Goal: Information Seeking & Learning: Learn about a topic

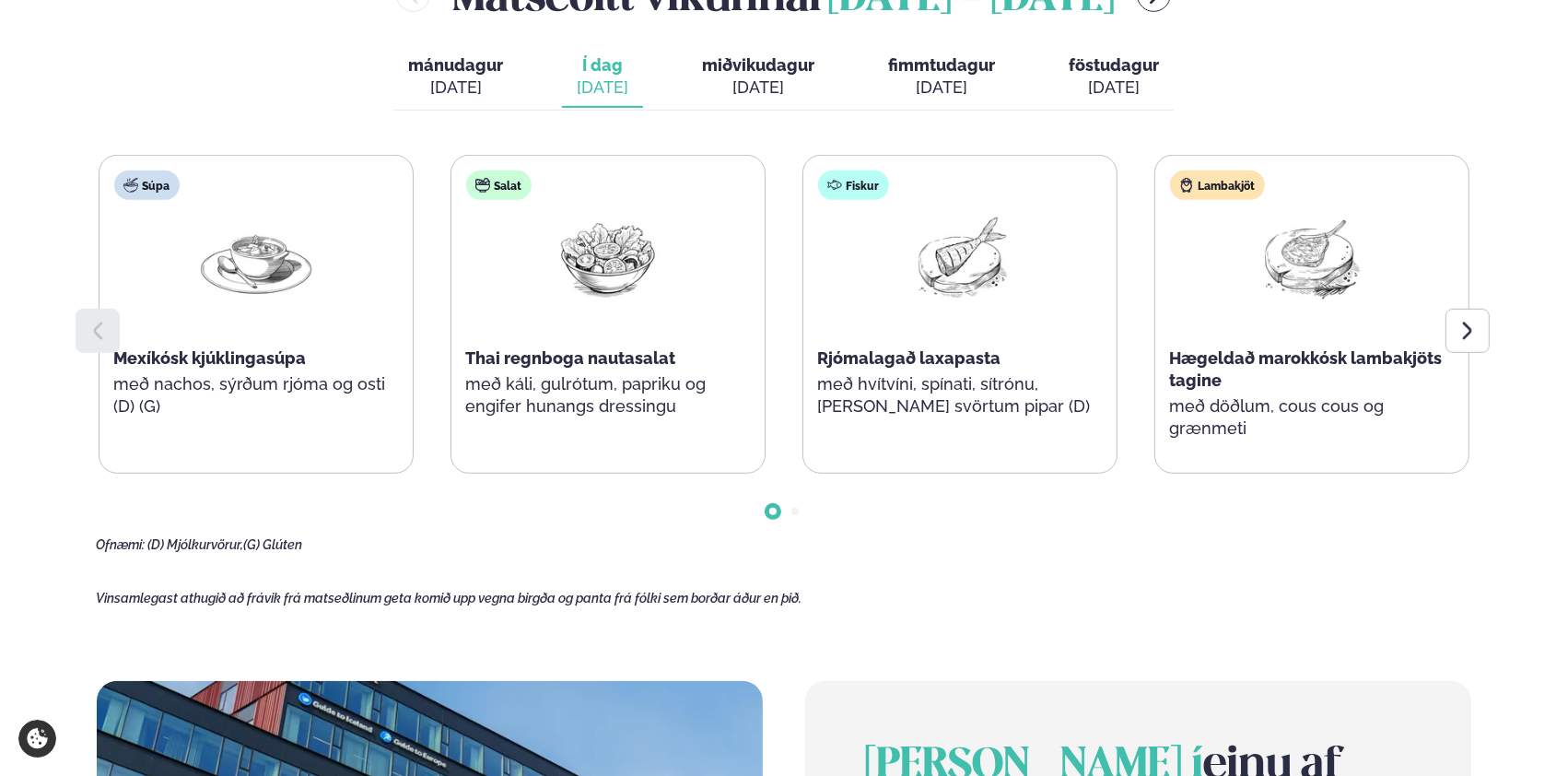
scroll to position [982, 0]
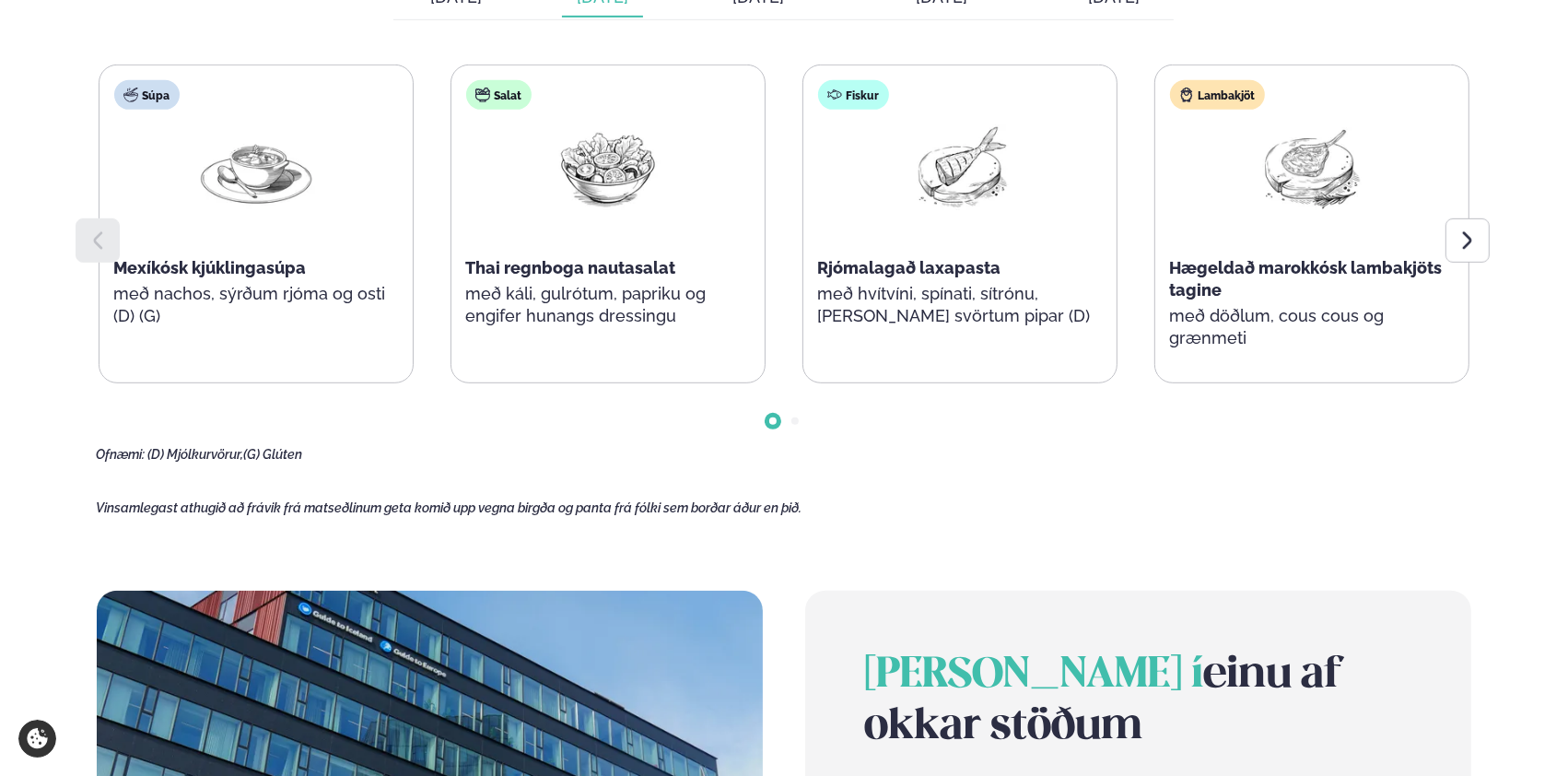
click at [1472, 240] on icon at bounding box center [1467, 240] width 22 height 22
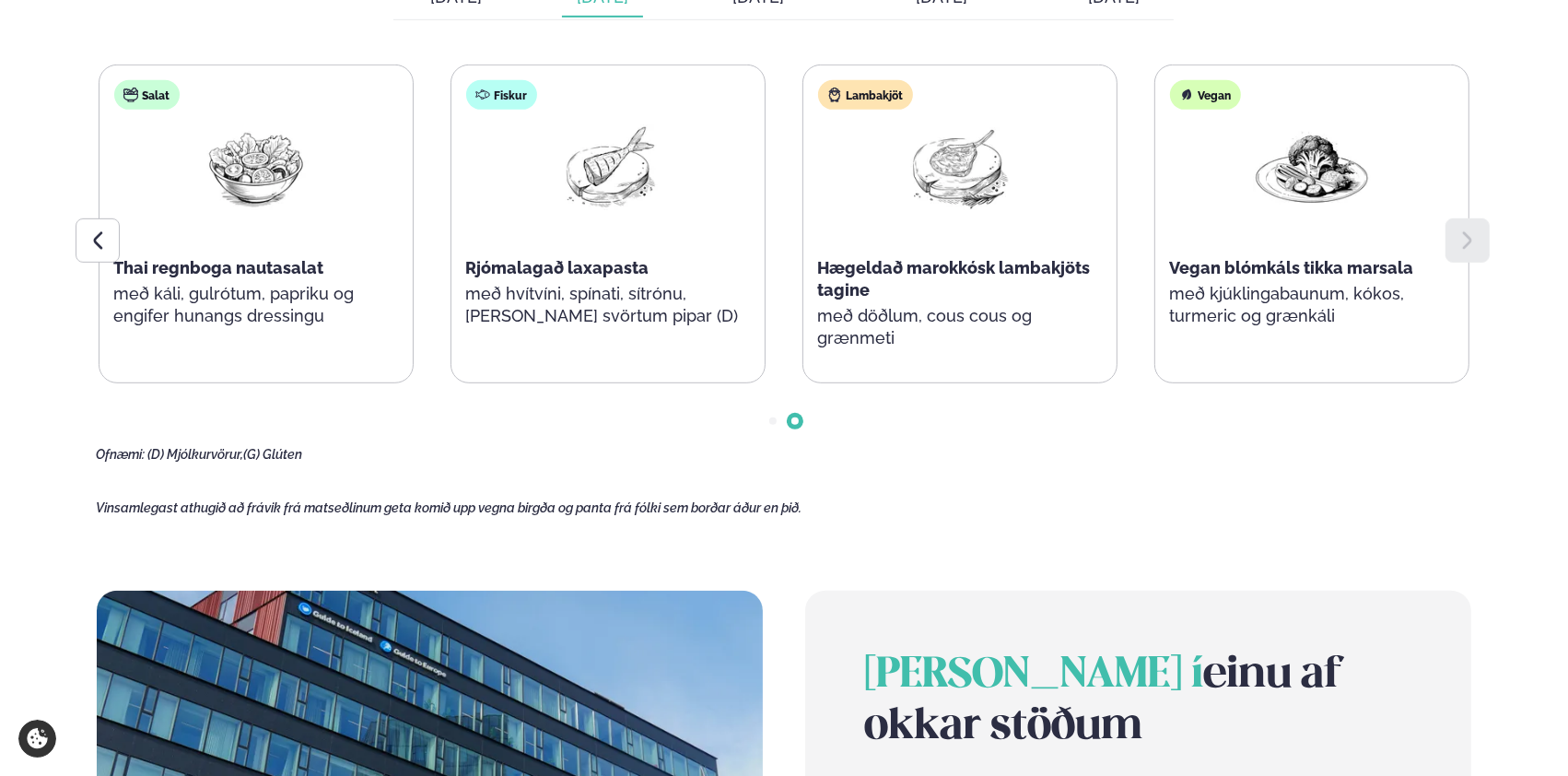
click at [1472, 240] on icon at bounding box center [1467, 240] width 22 height 22
click at [110, 238] on div at bounding box center [98, 240] width 44 height 44
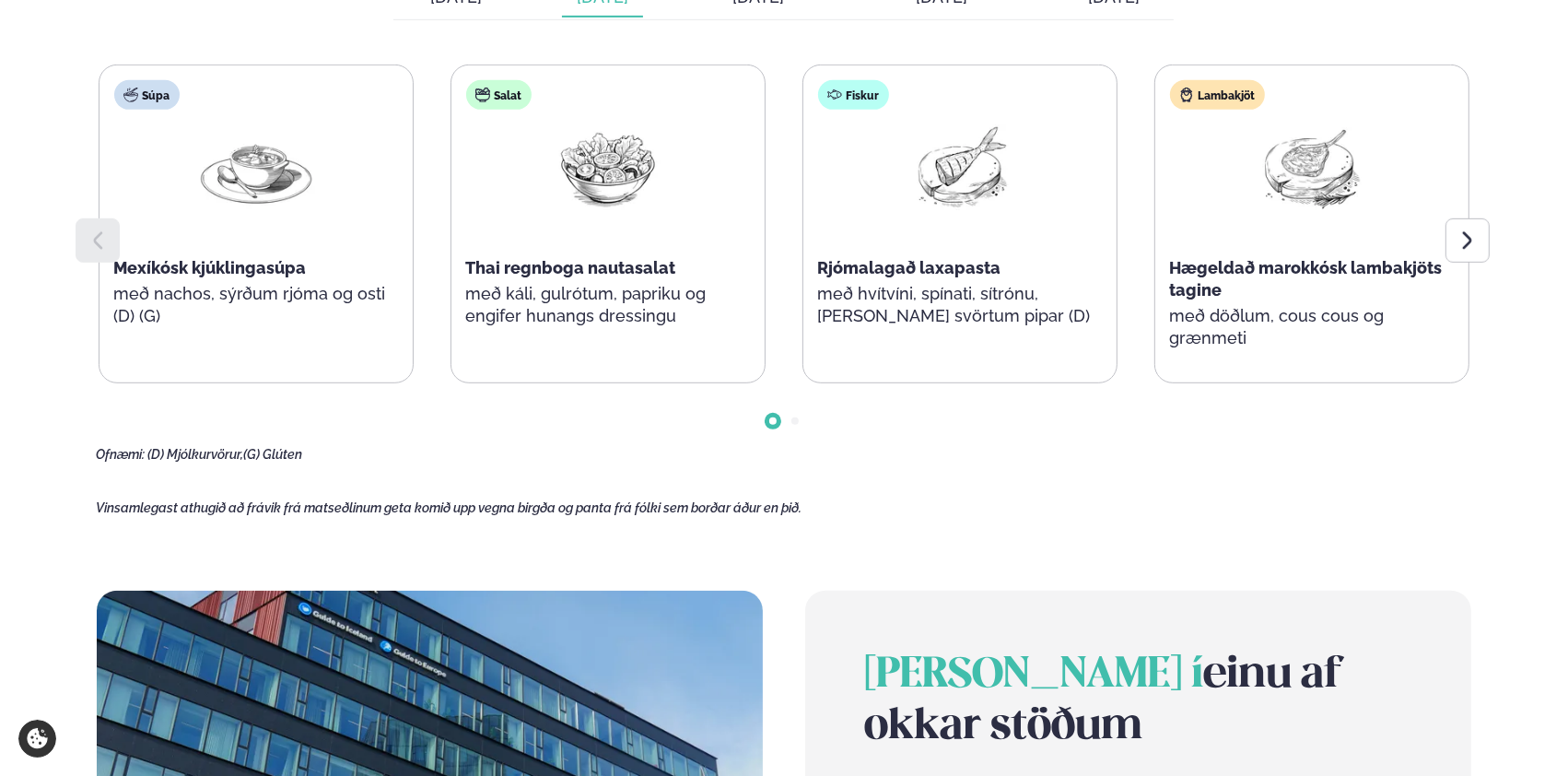
click at [110, 238] on div at bounding box center [98, 240] width 44 height 44
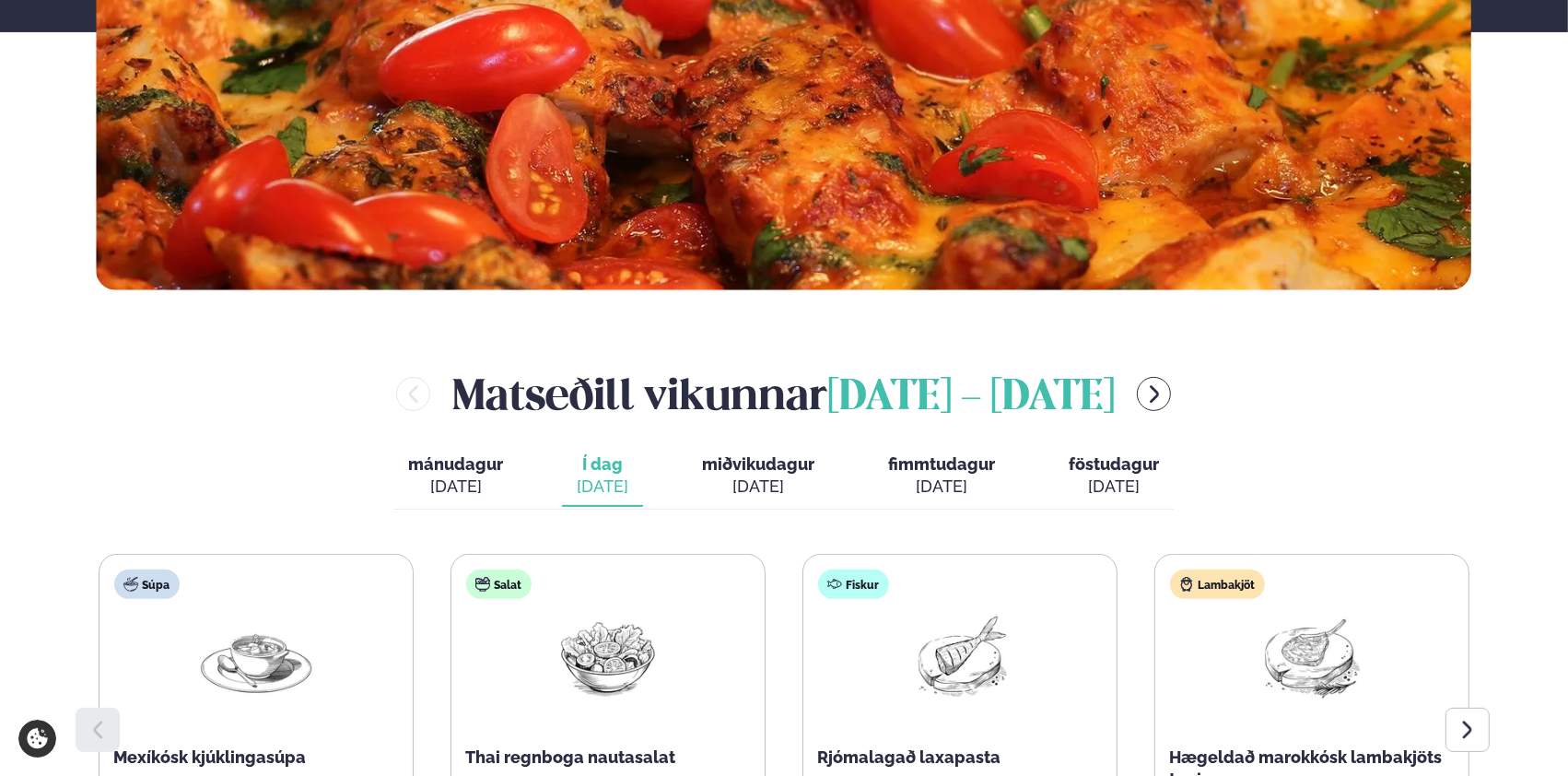
scroll to position [491, 0]
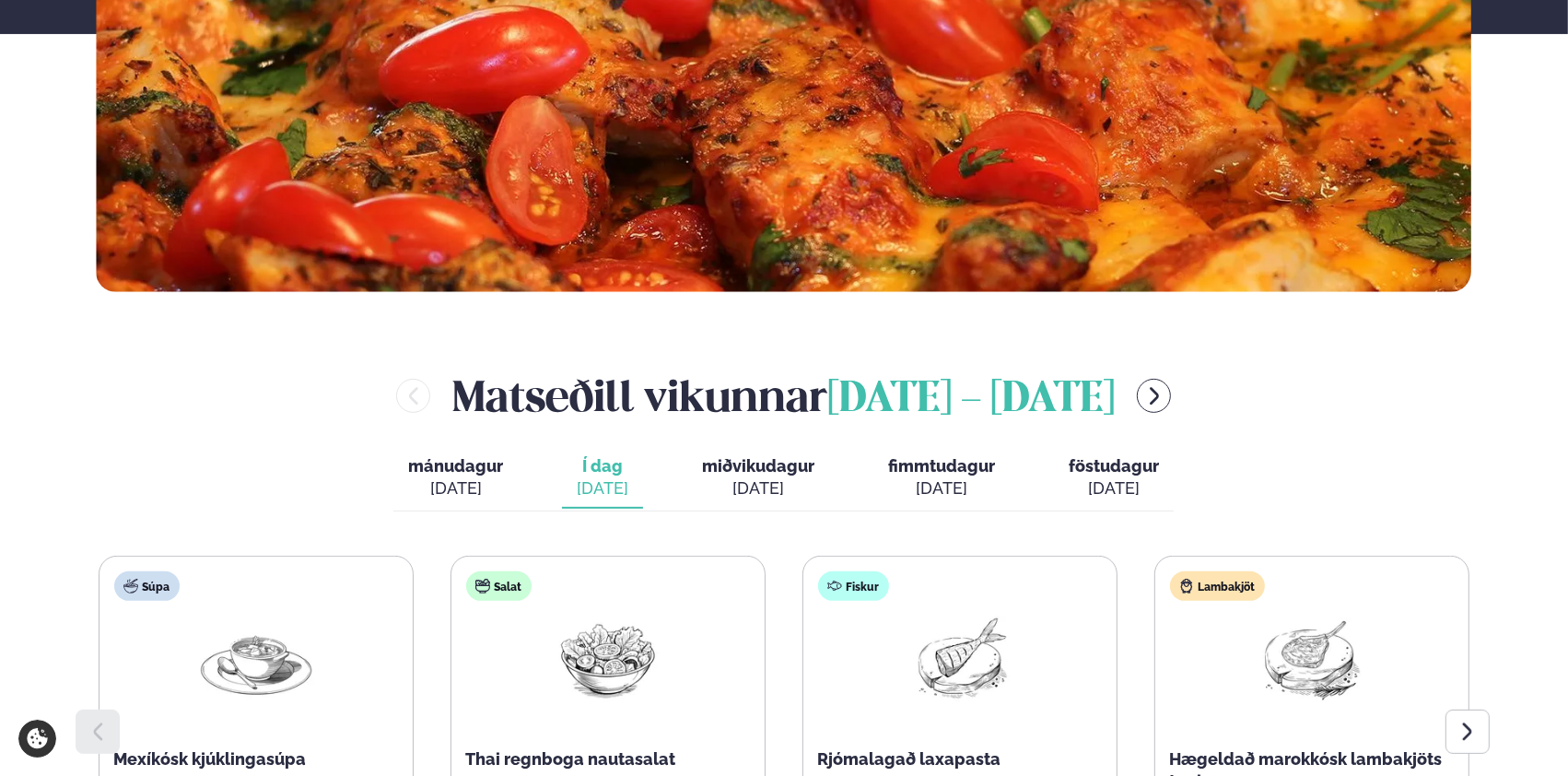
click at [752, 468] on span "miðvikudagur" at bounding box center [758, 466] width 113 height 20
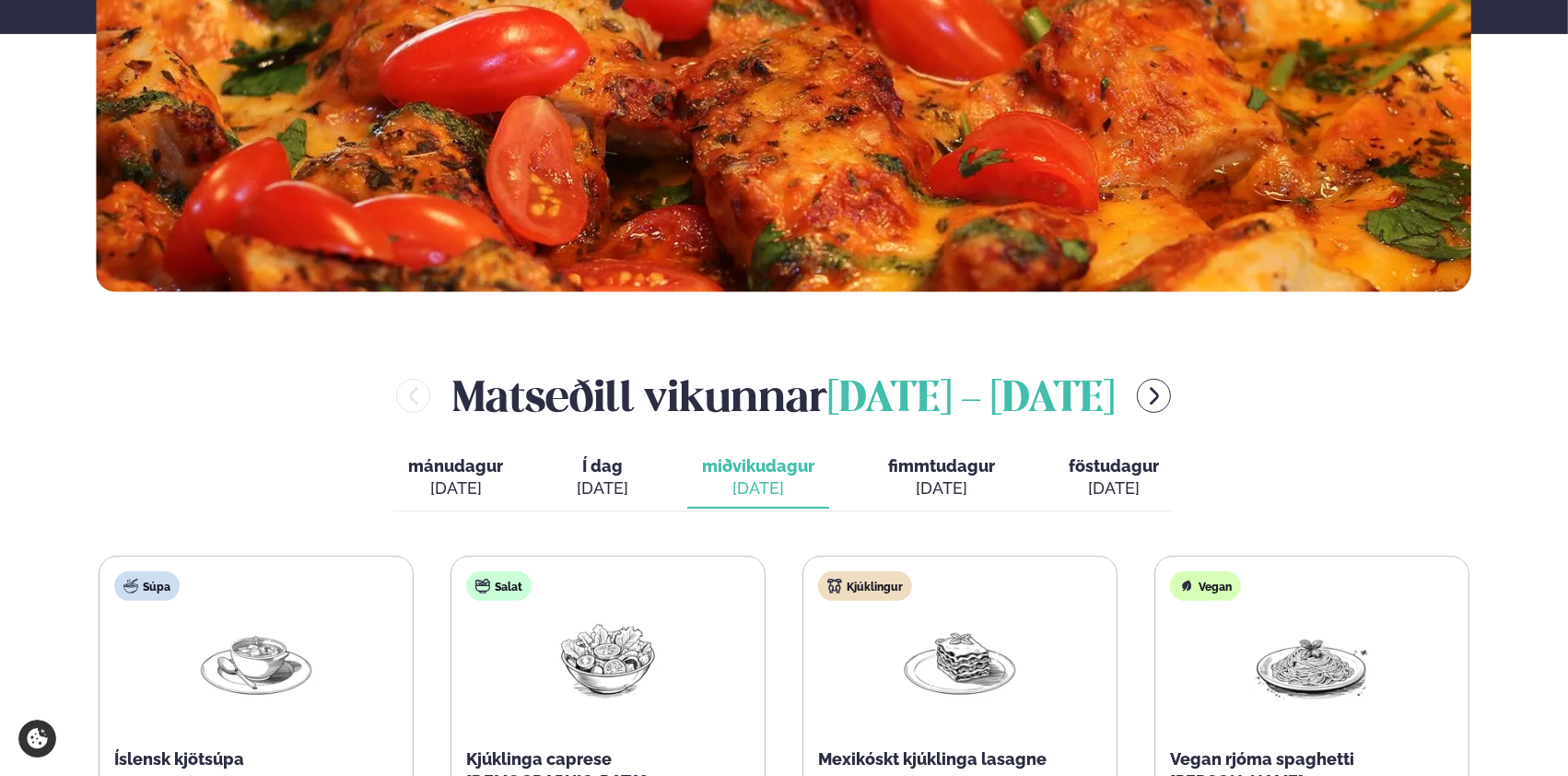
click at [460, 461] on span "mánudagur" at bounding box center [455, 466] width 95 height 20
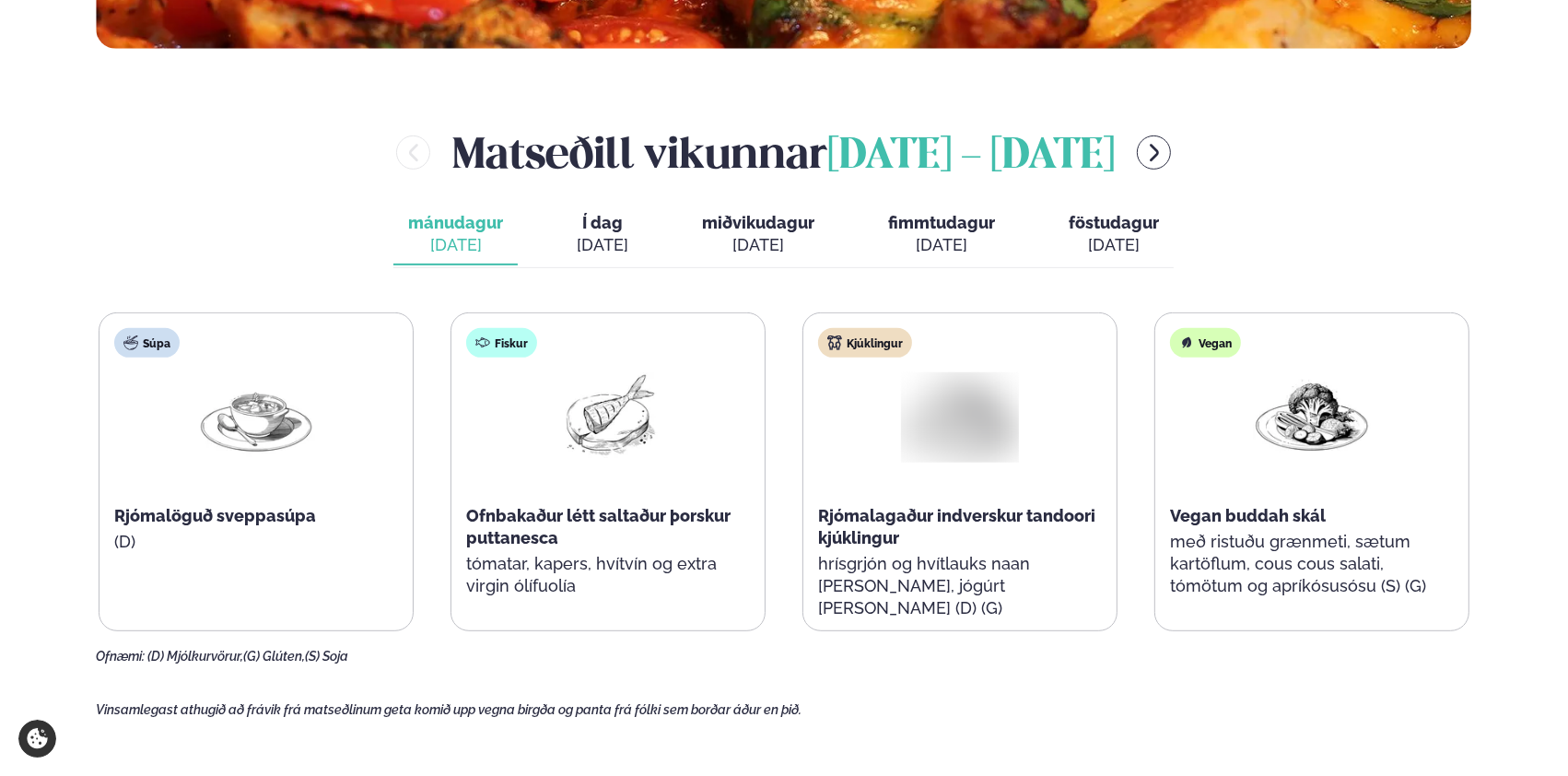
scroll to position [737, 0]
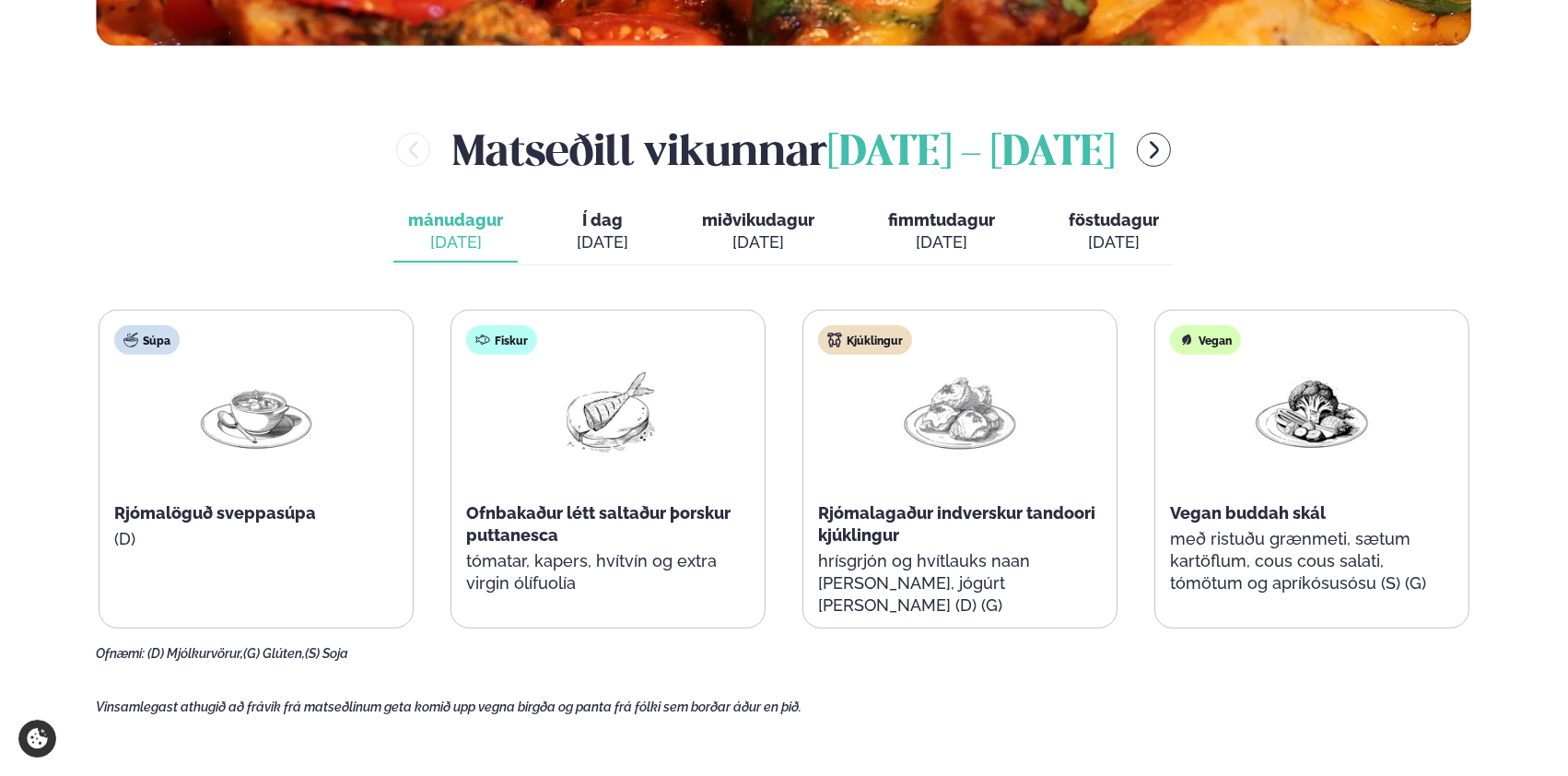
click at [930, 229] on button "fimmtudagur fim. [DATE]" at bounding box center [942, 232] width 136 height 61
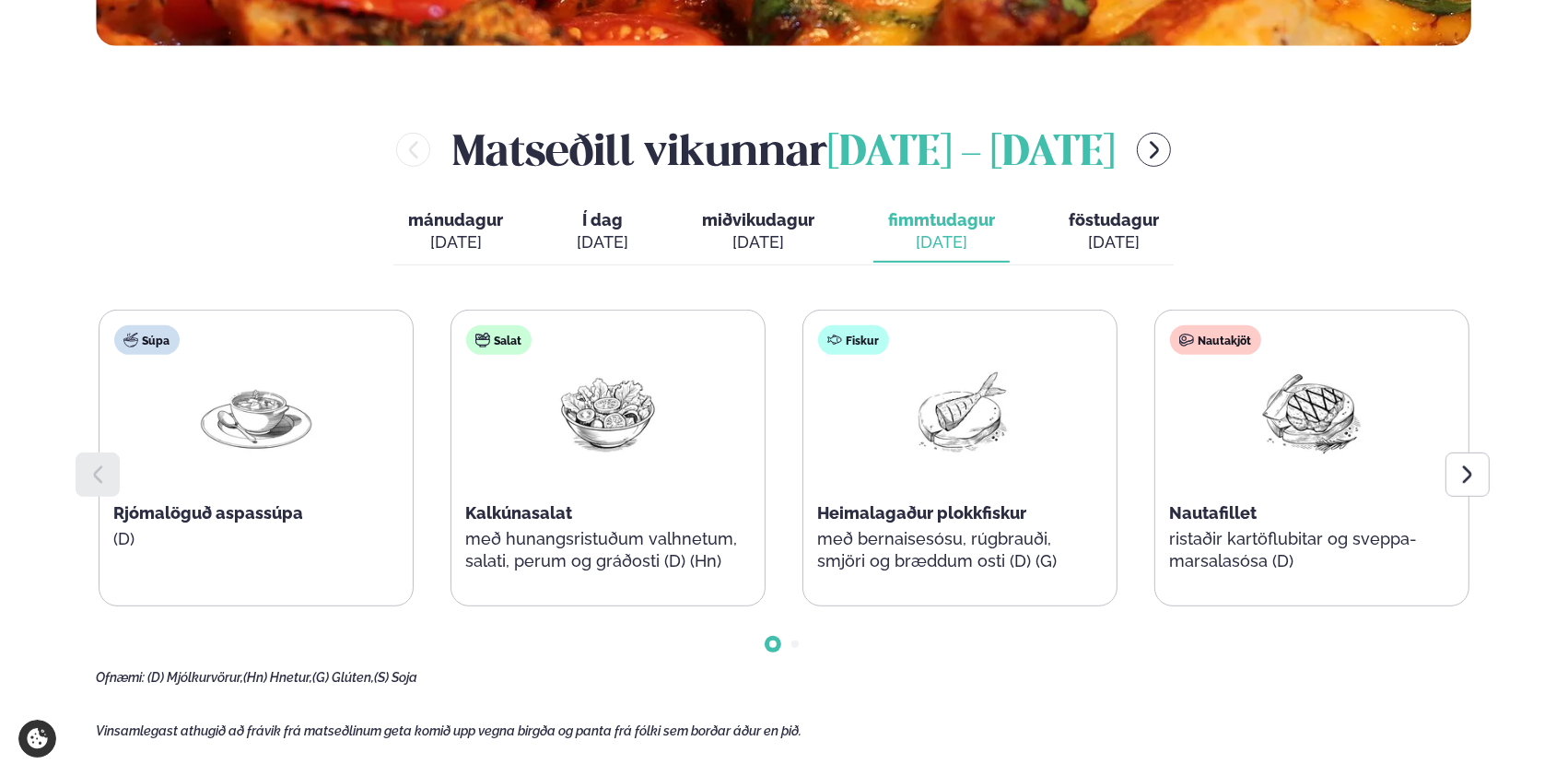
click at [1100, 220] on span "föstudagur" at bounding box center [1114, 220] width 90 height 20
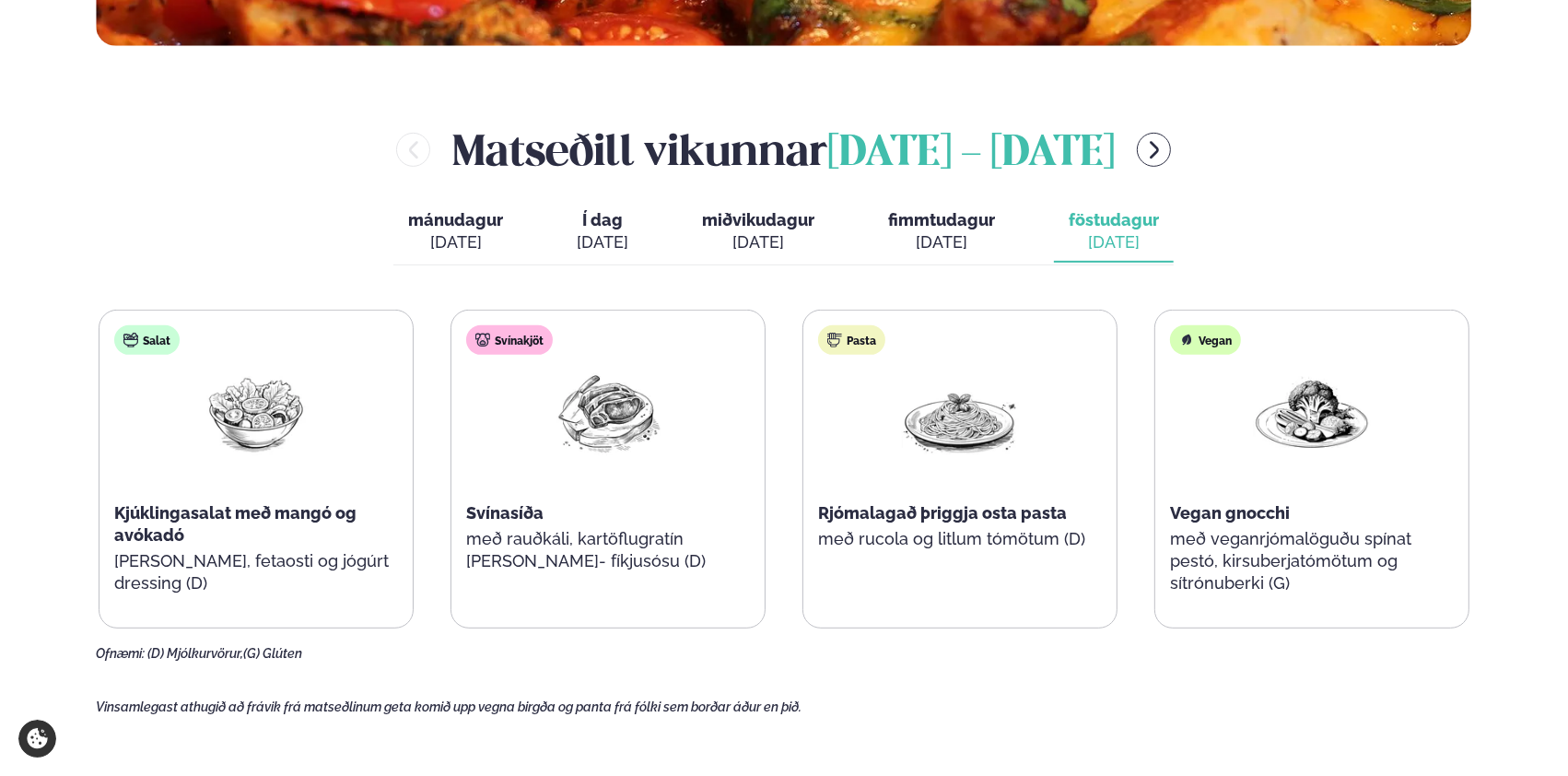
drag, startPoint x: 797, startPoint y: 0, endPoint x: 192, endPoint y: 168, distance: 627.9
click at [192, 168] on div "[PERSON_NAME] [DATE] - [DATE]" at bounding box center [784, 149] width 1375 height 60
click at [590, 222] on span "Í dag" at bounding box center [602, 220] width 51 height 22
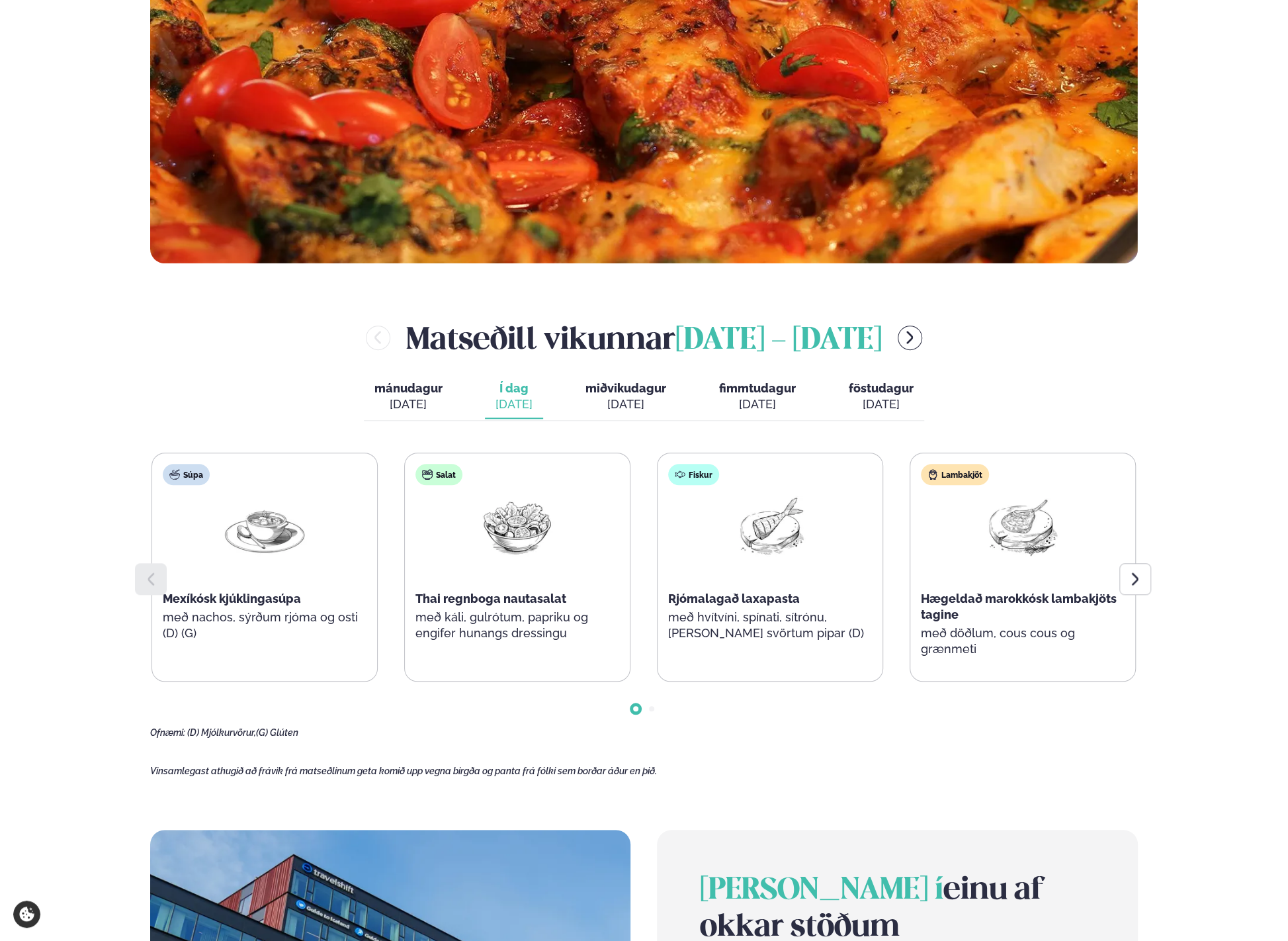
click at [620, 387] on span "miðvikudagur" at bounding box center [626, 389] width 81 height 14
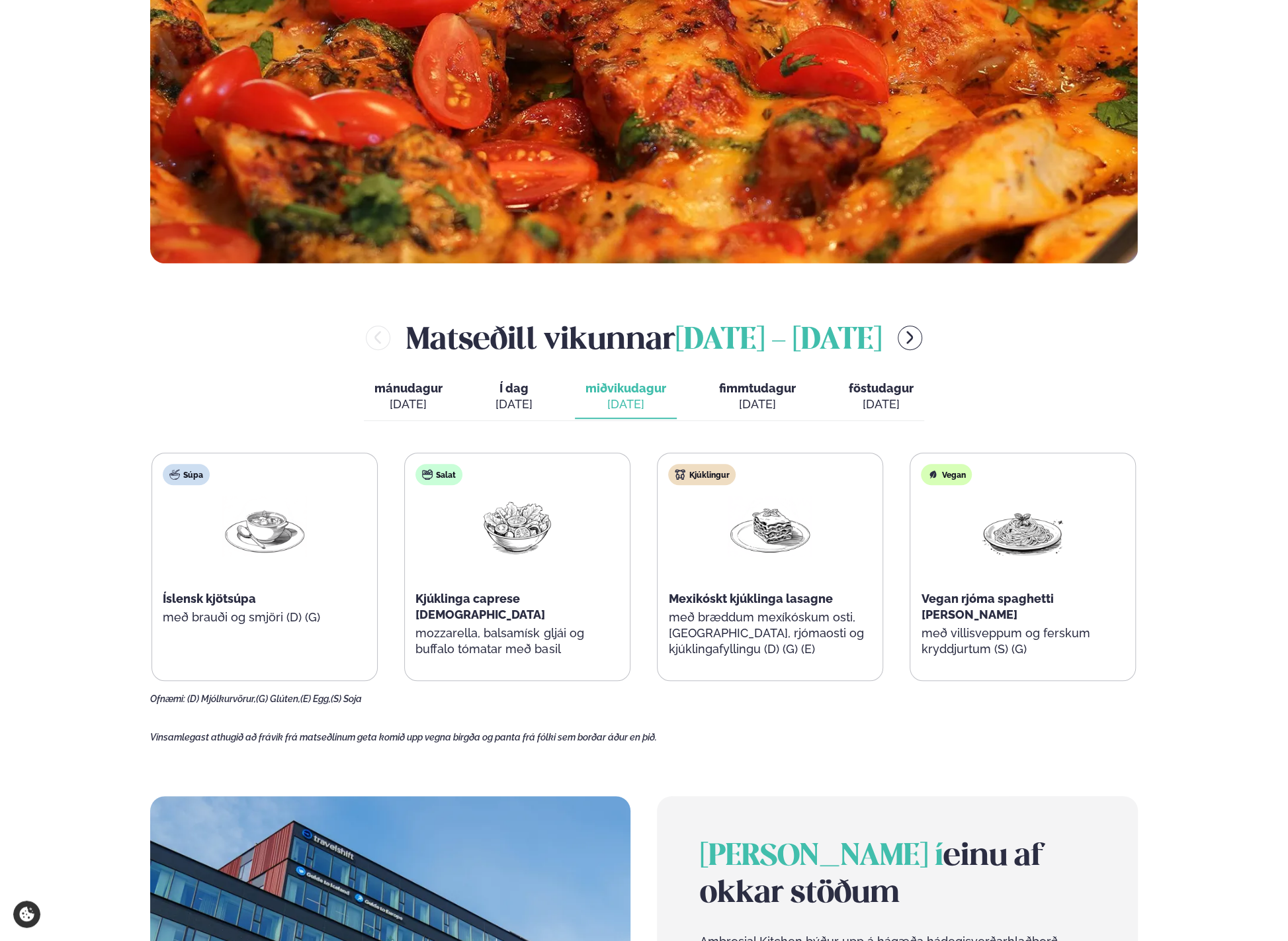
click at [514, 388] on span "Í dag" at bounding box center [514, 389] width 37 height 16
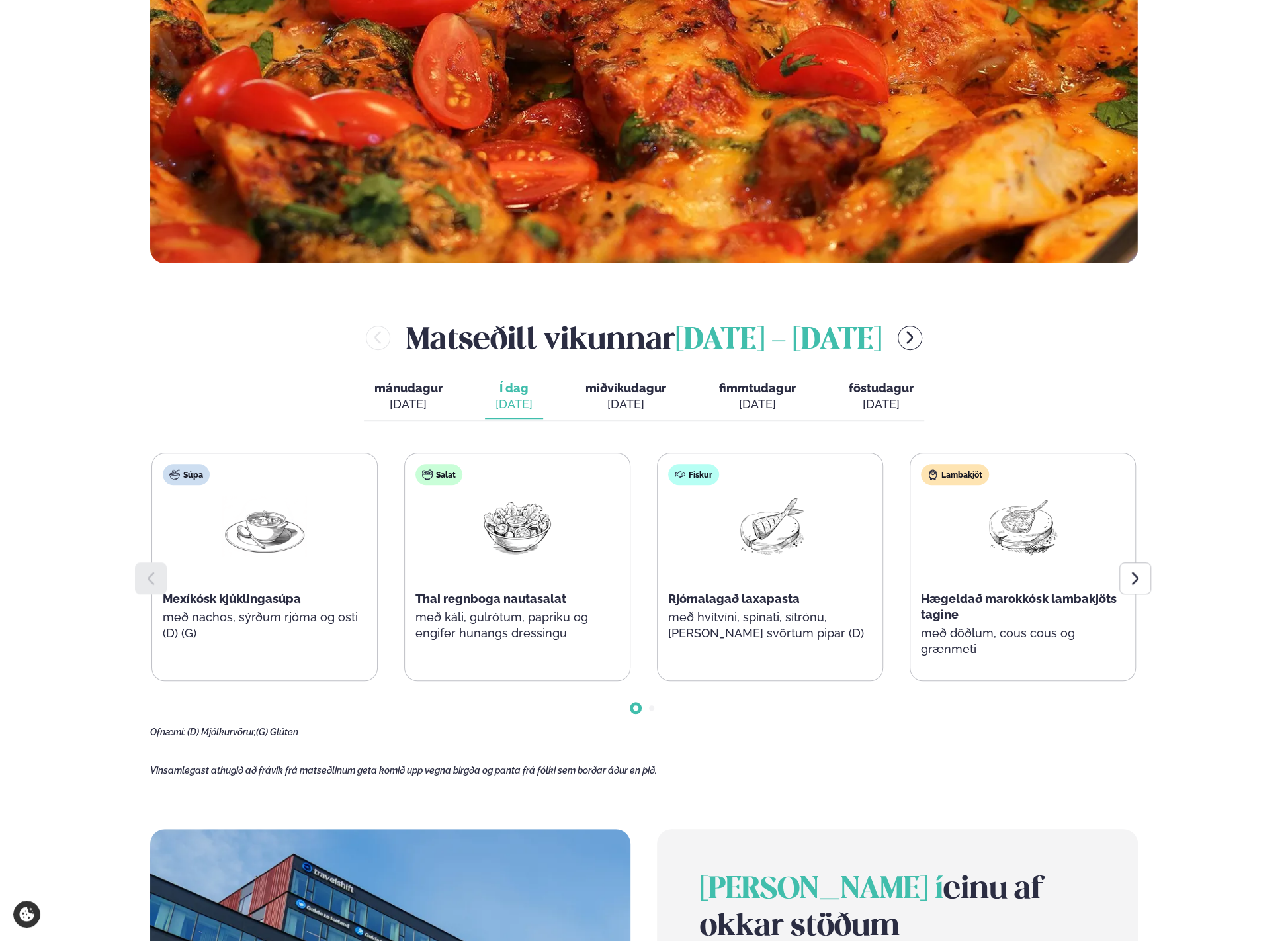
click at [1125, 557] on icon at bounding box center [1134, 579] width 6 height 13
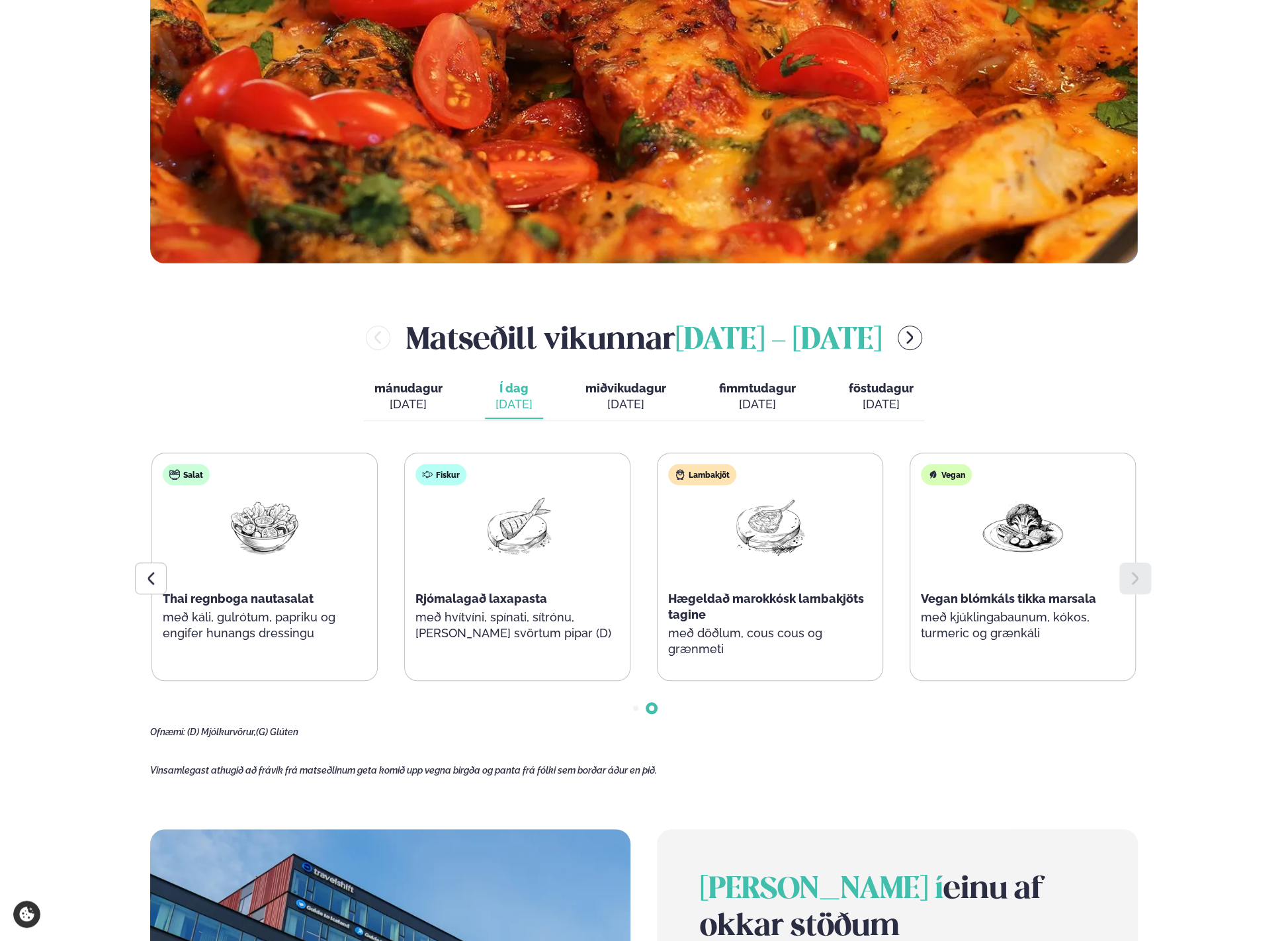
click at [630, 390] on span "miðvikudagur" at bounding box center [626, 389] width 81 height 14
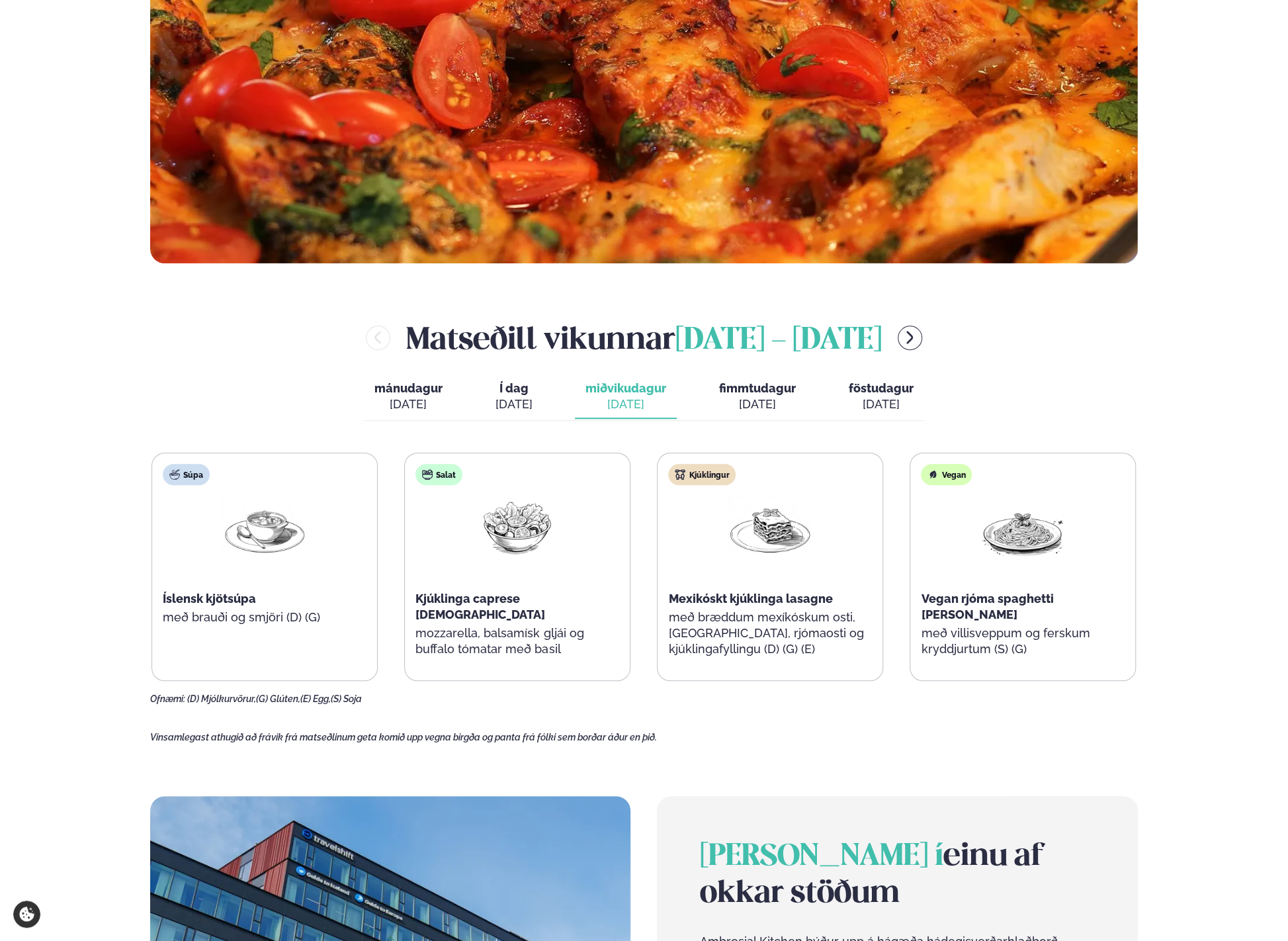
click at [743, 386] on span "fimmtudagur" at bounding box center [757, 389] width 77 height 14
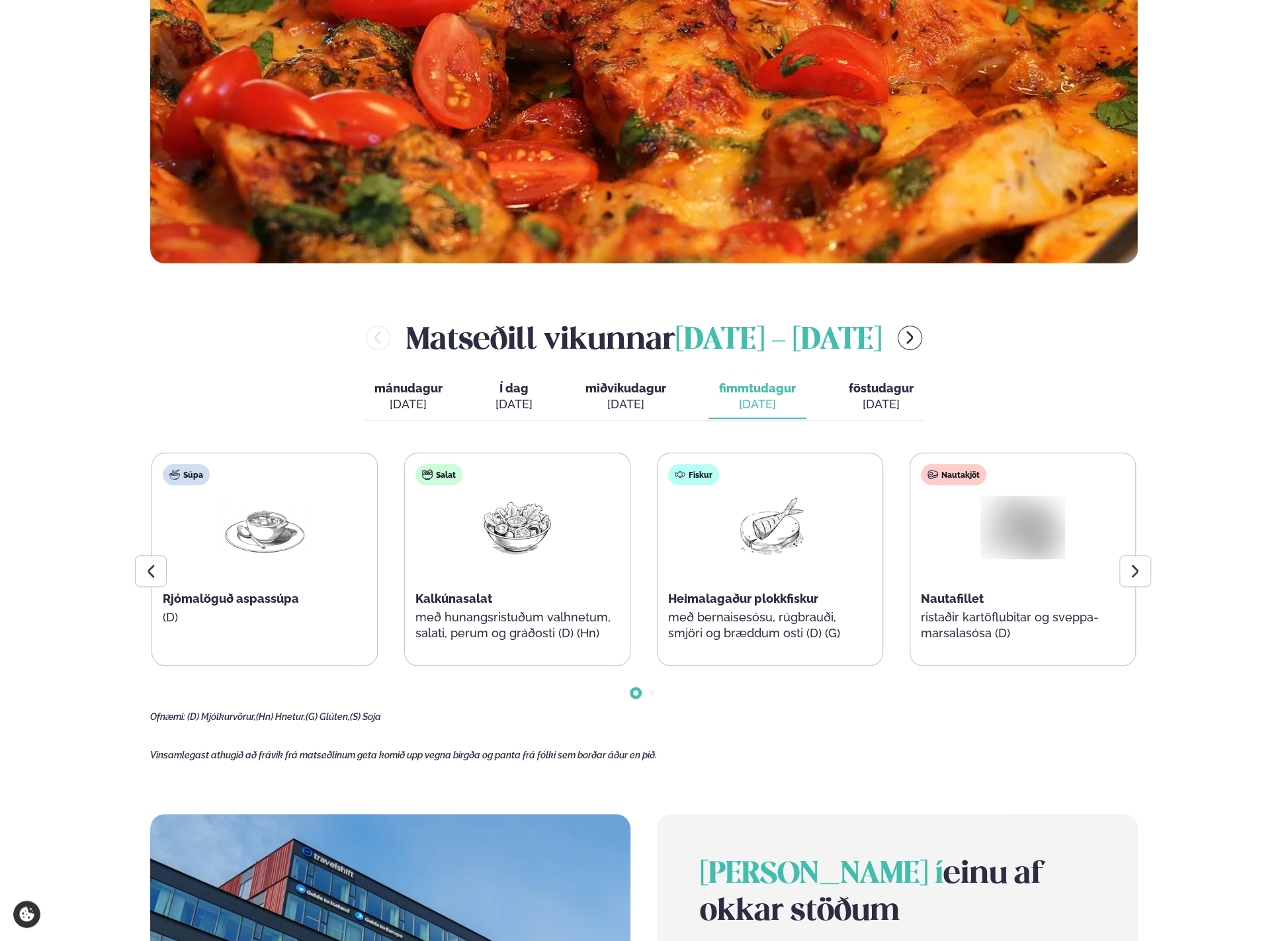
click at [883, 389] on span "föstudagur" at bounding box center [880, 389] width 65 height 14
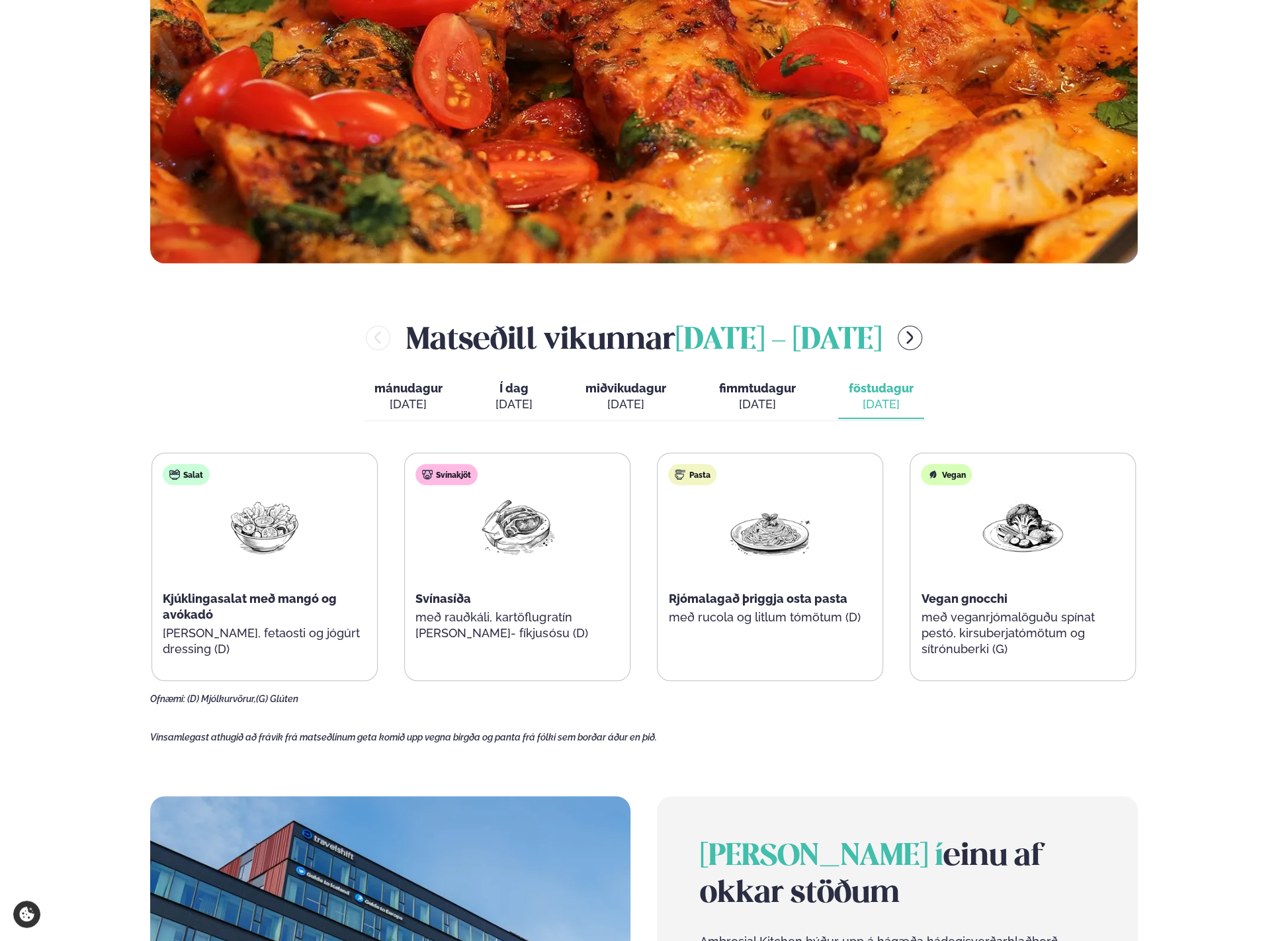
click at [753, 383] on span "fimmtudagur" at bounding box center [757, 389] width 77 height 14
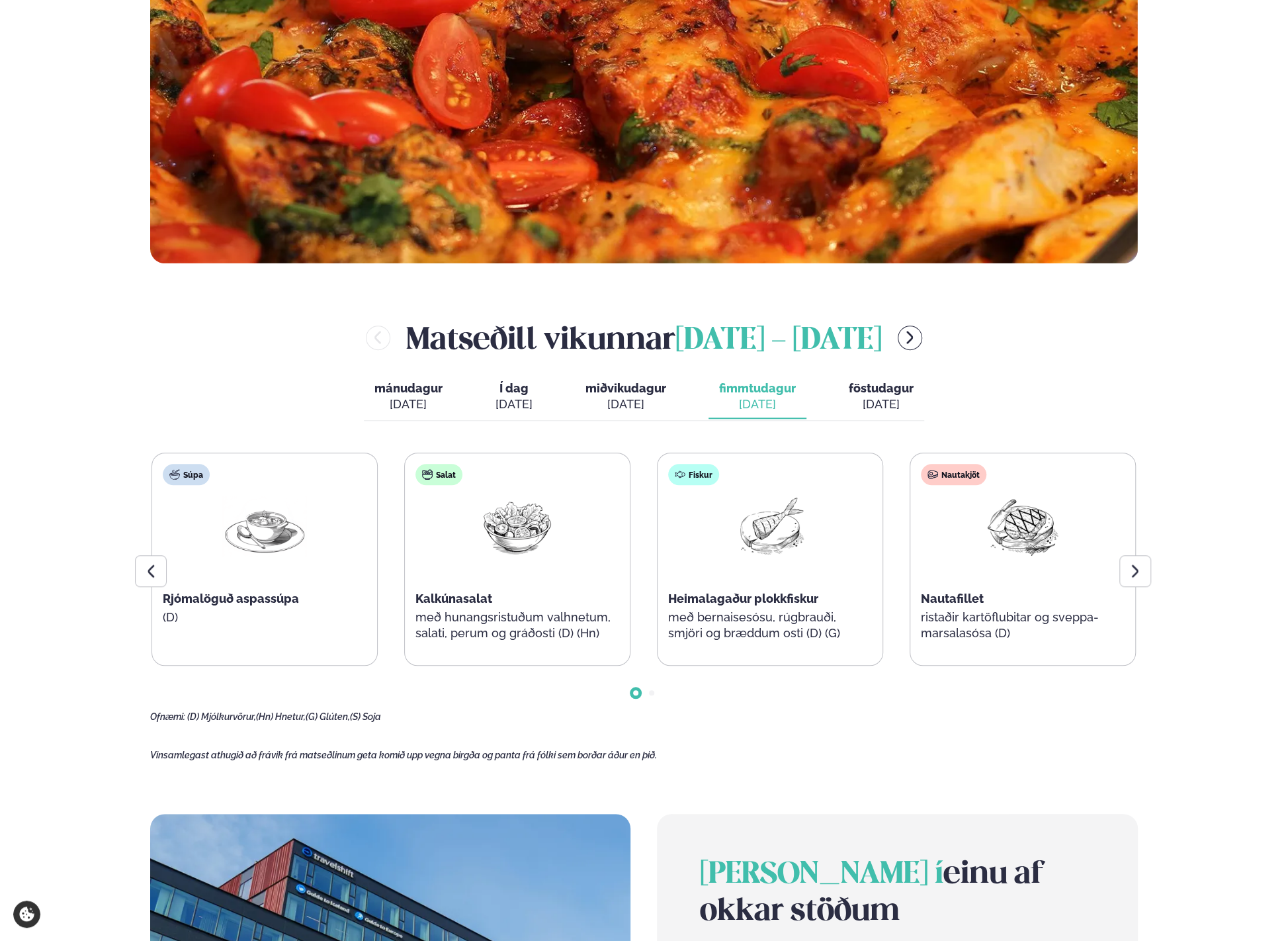
click at [644, 402] on div "[DATE]" at bounding box center [626, 404] width 81 height 16
